Goal: Download file/media

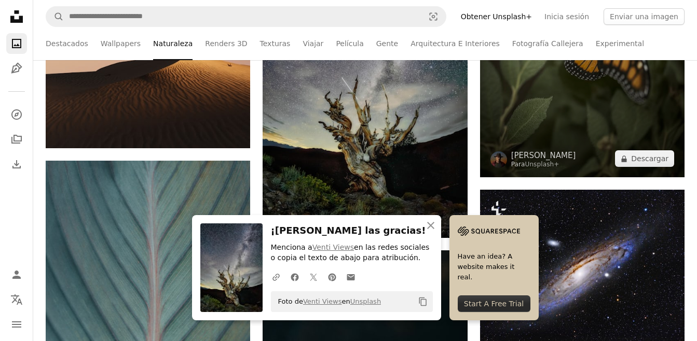
scroll to position [675, 0]
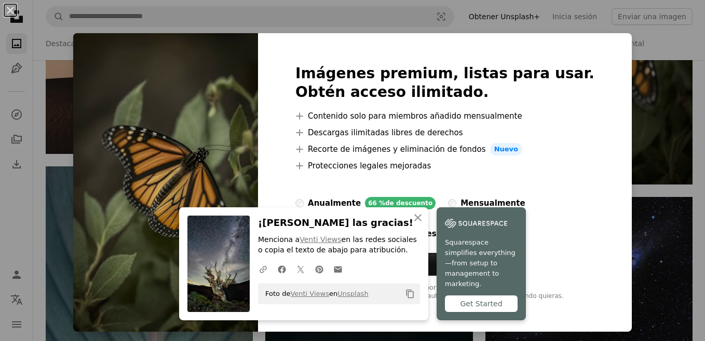
click at [615, 128] on div "An X shape An X shape Cerrar ¡[PERSON_NAME] las gracias! Menciona a Venti Views…" at bounding box center [352, 170] width 705 height 341
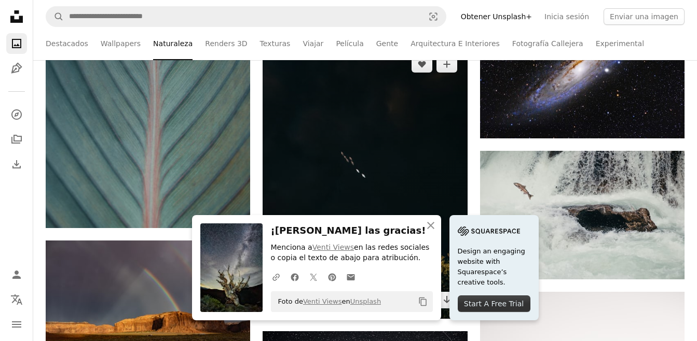
scroll to position [882, 0]
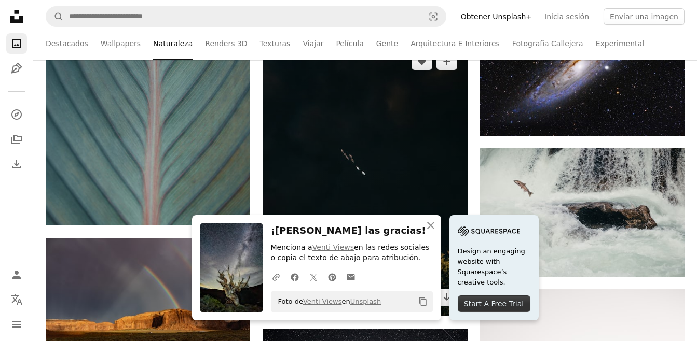
click at [348, 151] on img at bounding box center [365, 179] width 204 height 273
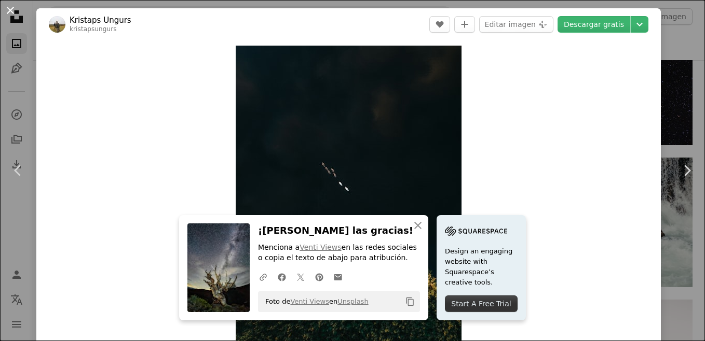
click at [8, 10] on button "An X shape" at bounding box center [10, 10] width 12 height 12
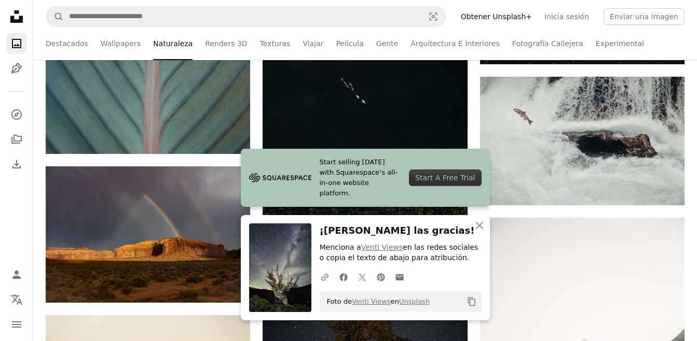
scroll to position [986, 0]
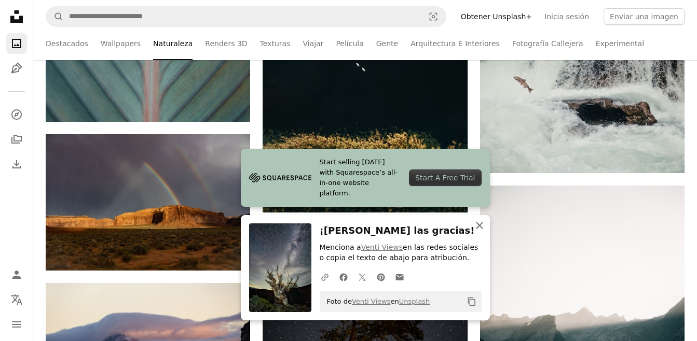
click at [477, 223] on icon "An X shape" at bounding box center [479, 225] width 12 height 12
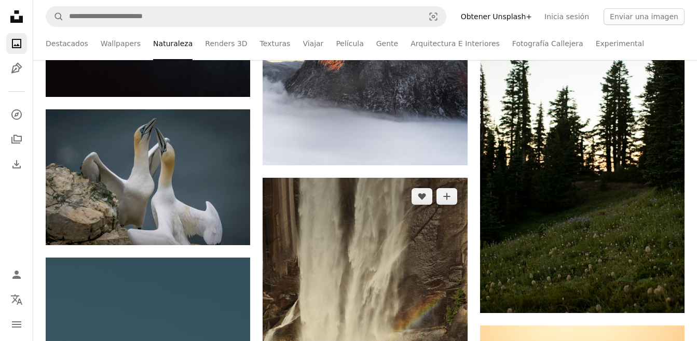
scroll to position [1505, 0]
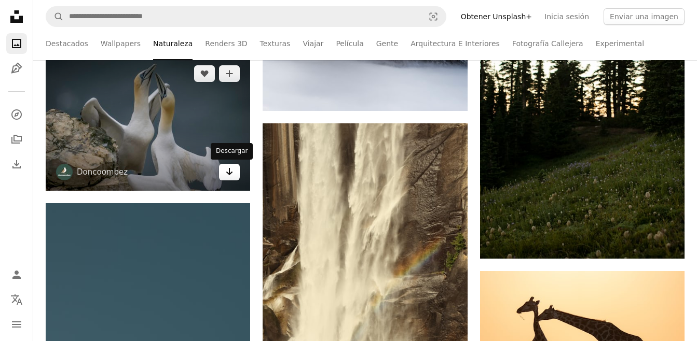
click at [225, 172] on icon "Arrow pointing down" at bounding box center [229, 172] width 8 height 12
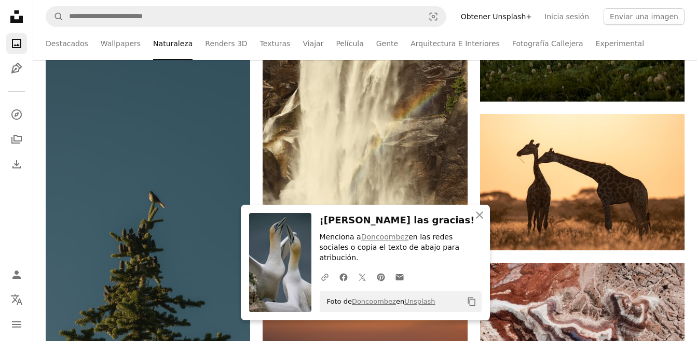
scroll to position [1764, 0]
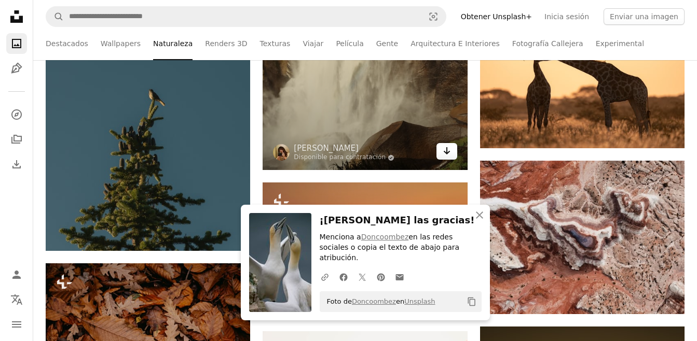
click at [448, 155] on icon "Arrow pointing down" at bounding box center [447, 151] width 8 height 12
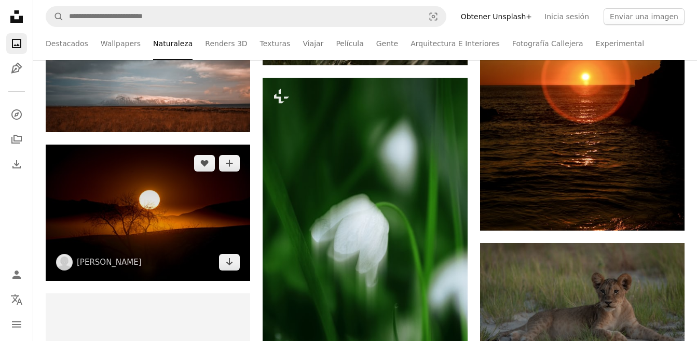
scroll to position [2179, 0]
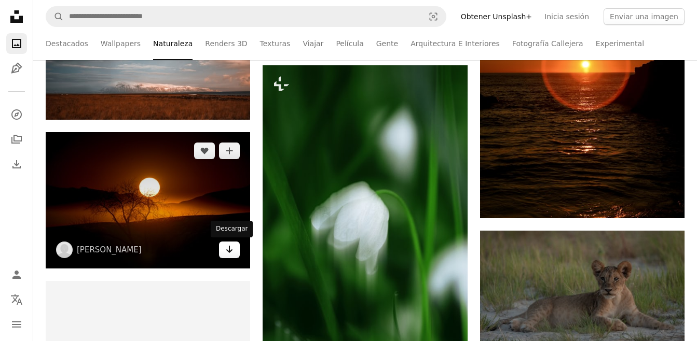
click at [226, 252] on icon "Arrow pointing down" at bounding box center [229, 249] width 8 height 12
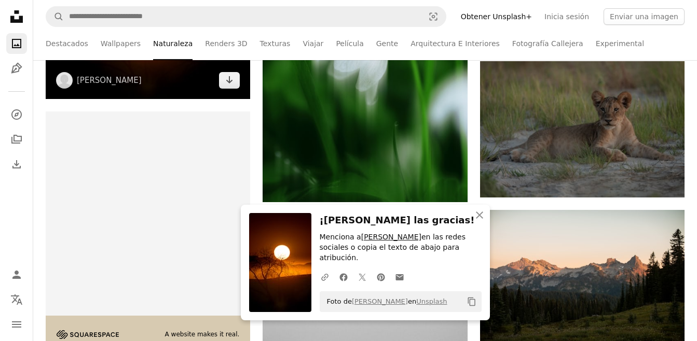
scroll to position [2387, 0]
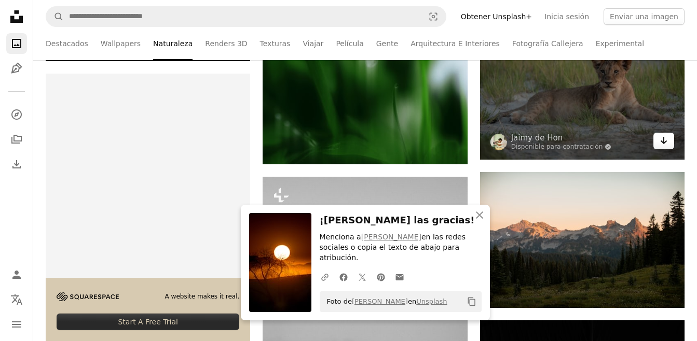
click at [664, 144] on icon "Arrow pointing down" at bounding box center [663, 140] width 8 height 12
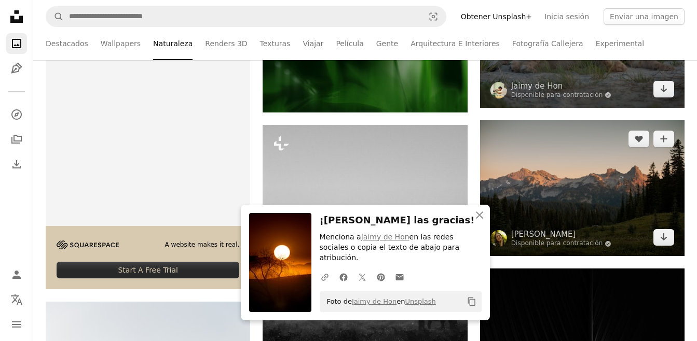
scroll to position [2543, 0]
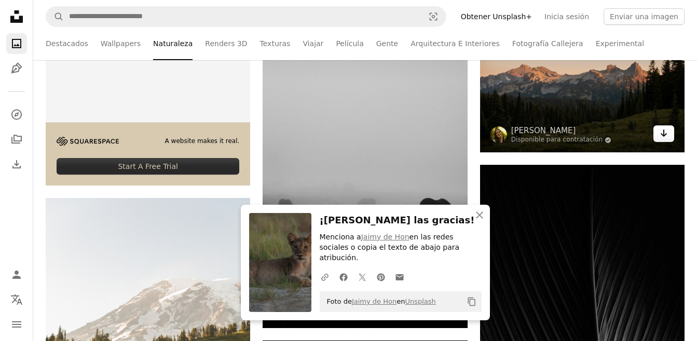
click at [669, 139] on link "Arrow pointing down" at bounding box center [663, 134] width 21 height 17
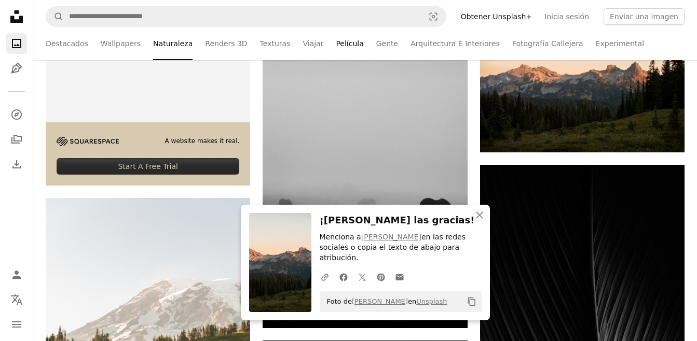
click at [336, 45] on link "Película" at bounding box center [350, 43] width 28 height 33
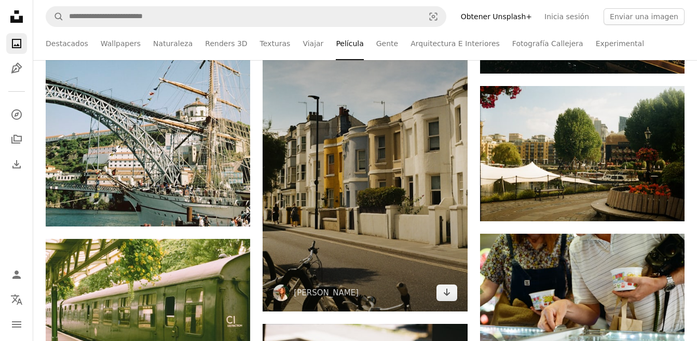
scroll to position [882, 0]
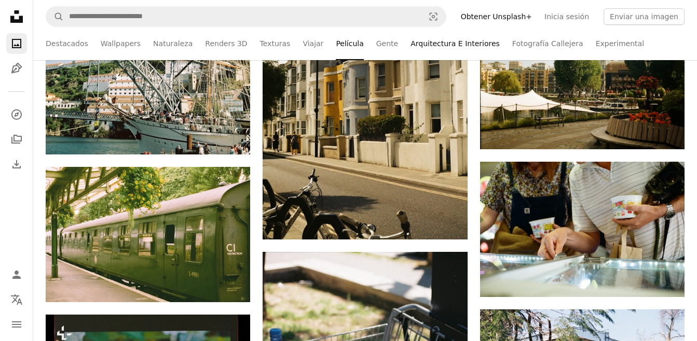
click at [417, 46] on link "Arquitectura E Interiores" at bounding box center [454, 43] width 89 height 33
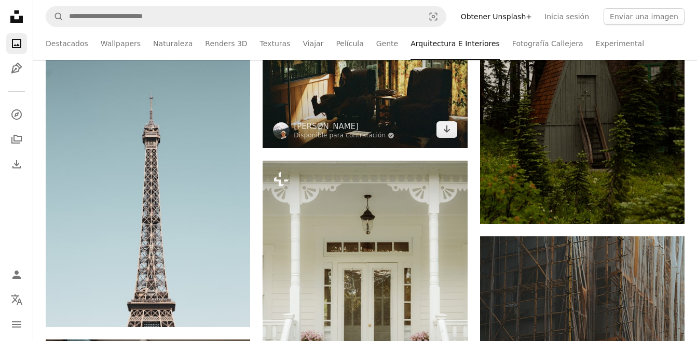
scroll to position [2646, 0]
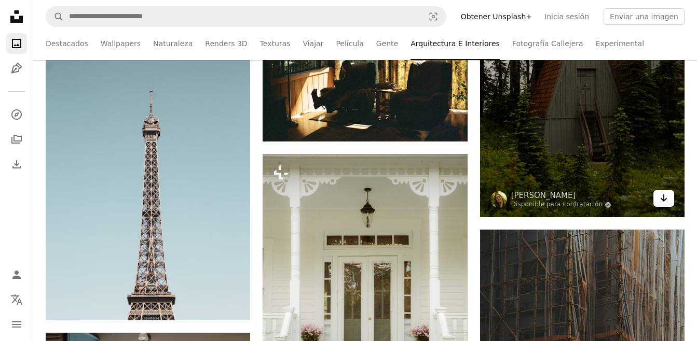
click at [659, 201] on link "Arrow pointing down" at bounding box center [663, 198] width 21 height 17
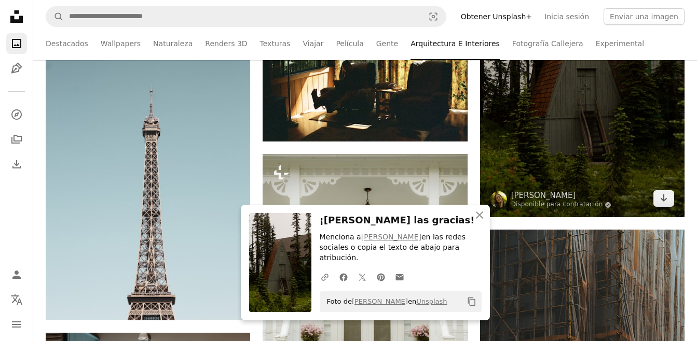
click at [662, 103] on img at bounding box center [582, 64] width 204 height 307
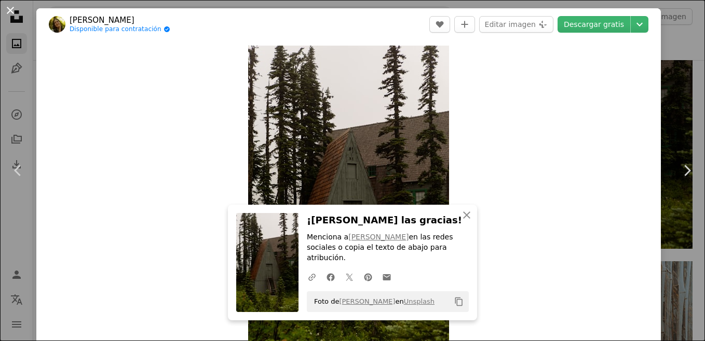
click at [5, 7] on button "An X shape" at bounding box center [10, 10] width 12 height 12
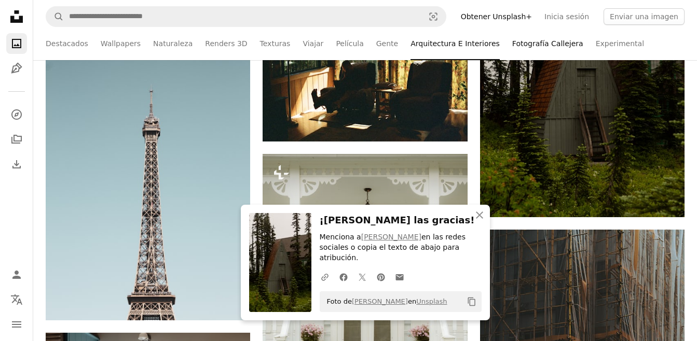
click at [522, 44] on link "Fotografía Callejera" at bounding box center [547, 43] width 71 height 33
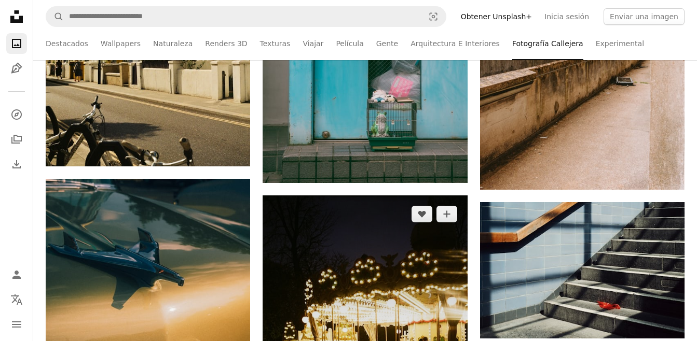
scroll to position [1038, 0]
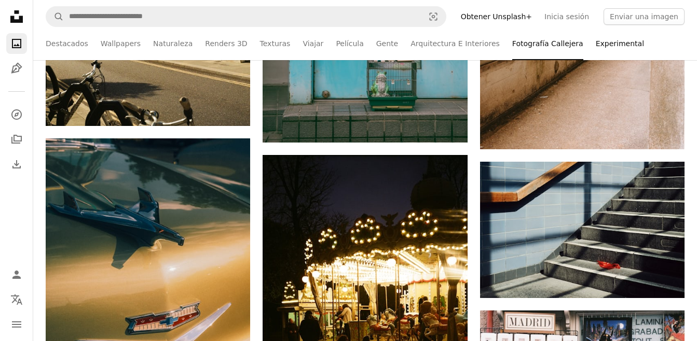
click at [596, 43] on link "Experimental" at bounding box center [620, 43] width 48 height 33
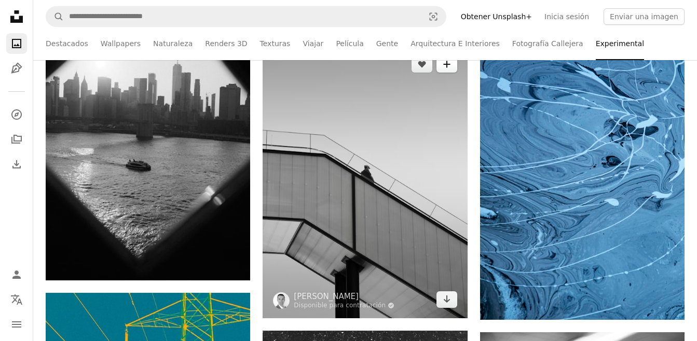
scroll to position [1764, 0]
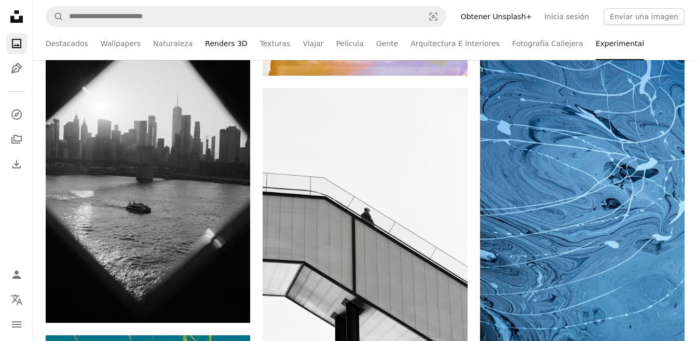
click at [215, 46] on link "Renders 3D" at bounding box center [226, 43] width 42 height 33
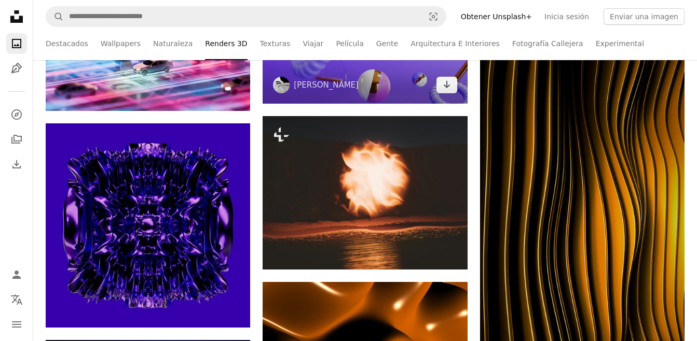
scroll to position [623, 0]
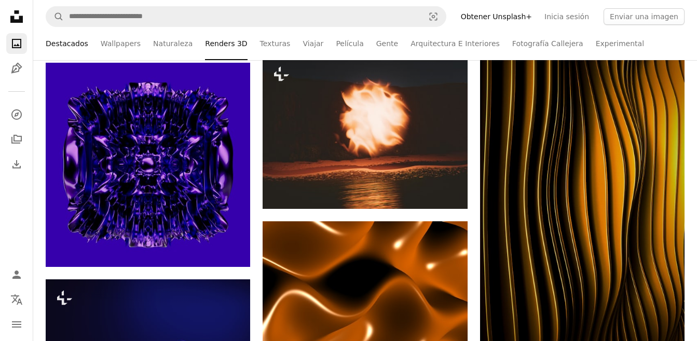
click at [73, 46] on link "Destacados" at bounding box center [67, 43] width 43 height 33
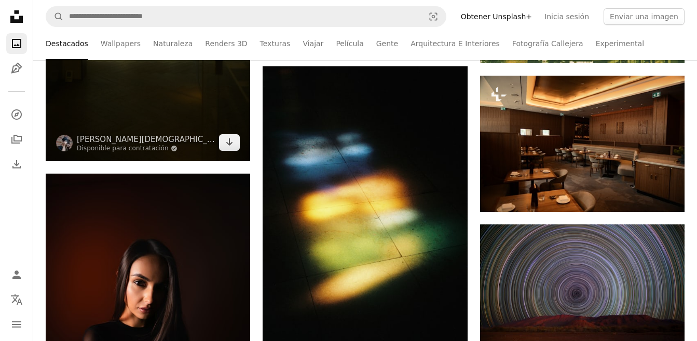
scroll to position [3010, 0]
